Goal: Information Seeking & Learning: Learn about a topic

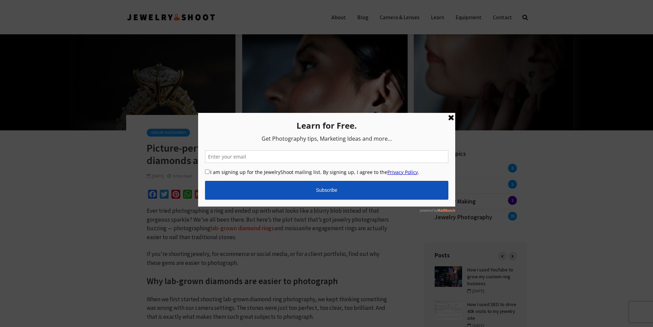
click at [369, 88] on div at bounding box center [326, 163] width 653 height 327
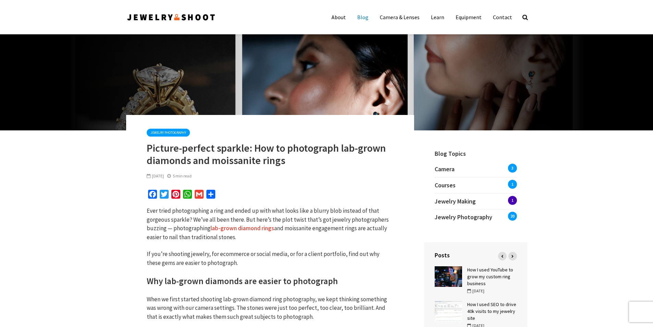
click at [365, 18] on link "Blog" at bounding box center [363, 17] width 22 height 14
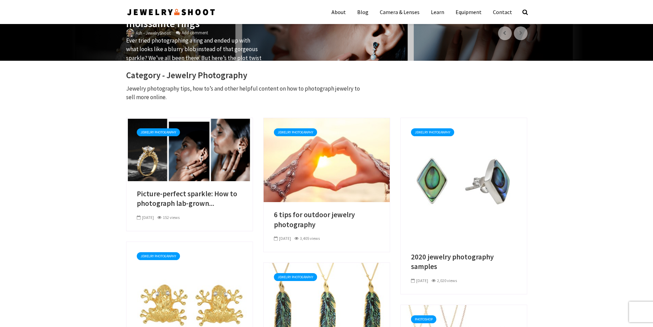
scroll to position [8, 0]
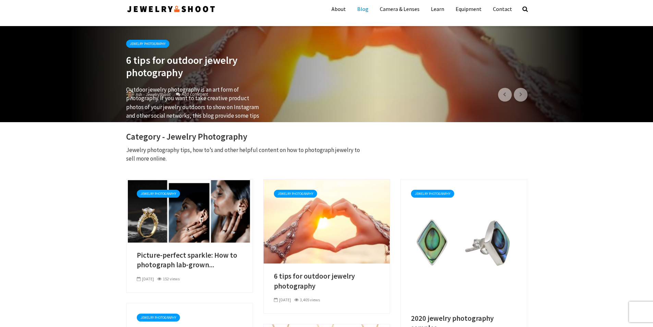
click at [366, 7] on link "Blog" at bounding box center [363, 9] width 22 height 14
click at [363, 8] on link "Blog" at bounding box center [363, 9] width 22 height 14
